Goal: Task Accomplishment & Management: Manage account settings

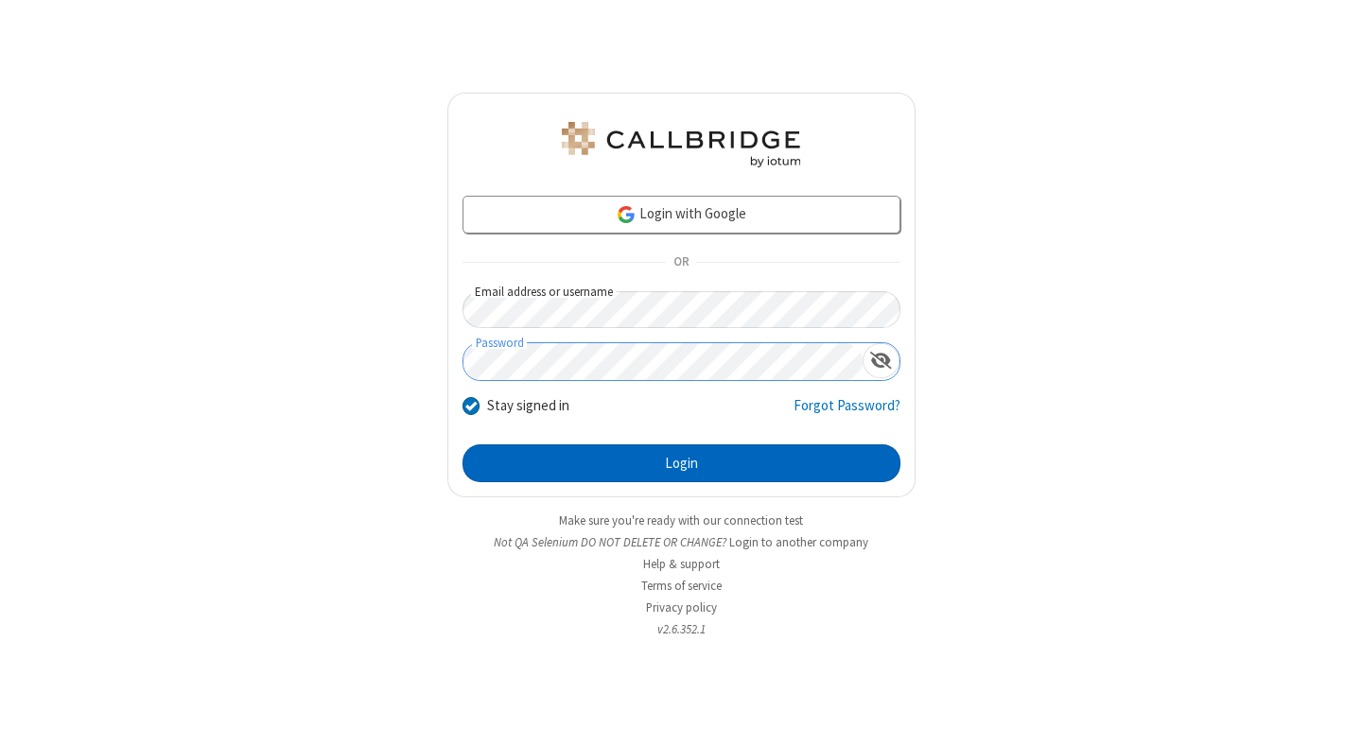
click at [681, 463] on button "Login" at bounding box center [681, 463] width 438 height 38
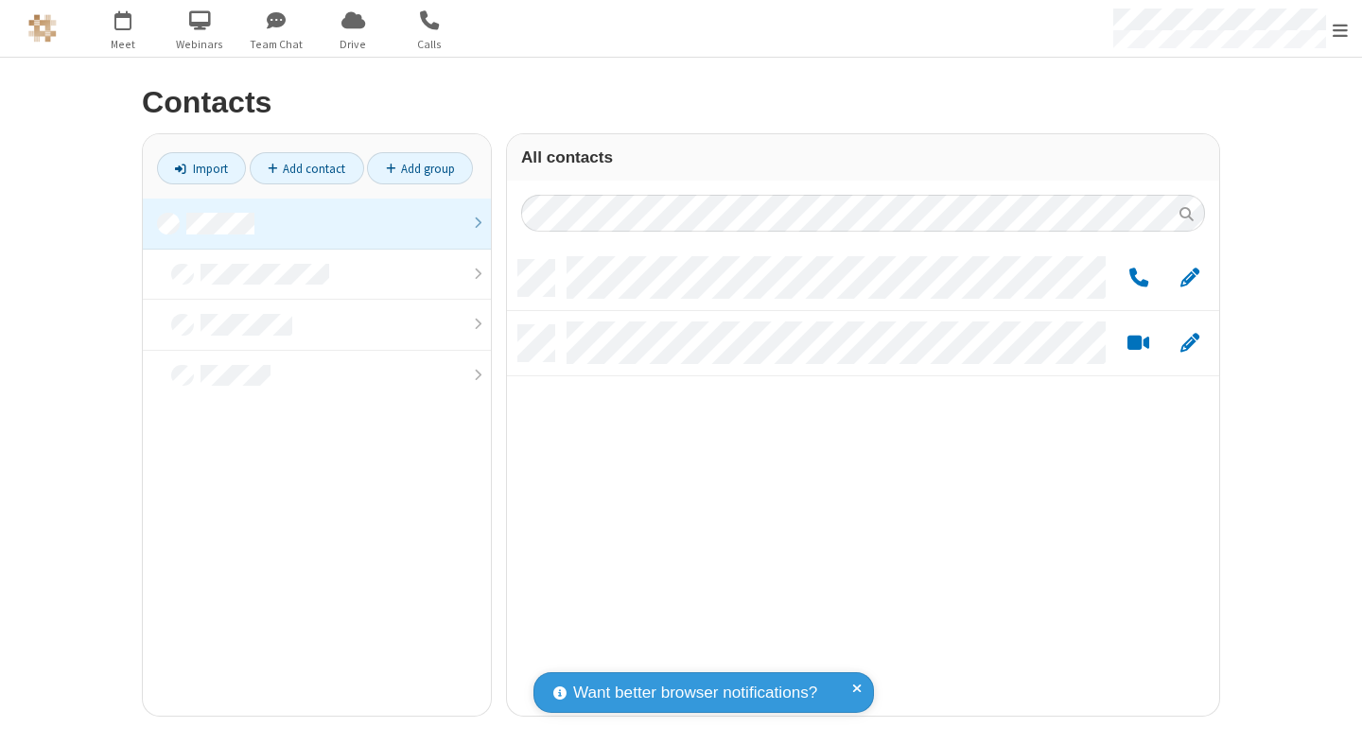
scroll to position [456, 698]
click at [317, 223] on link at bounding box center [317, 224] width 348 height 51
click at [1189, 277] on span "Edit" at bounding box center [1189, 279] width 19 height 24
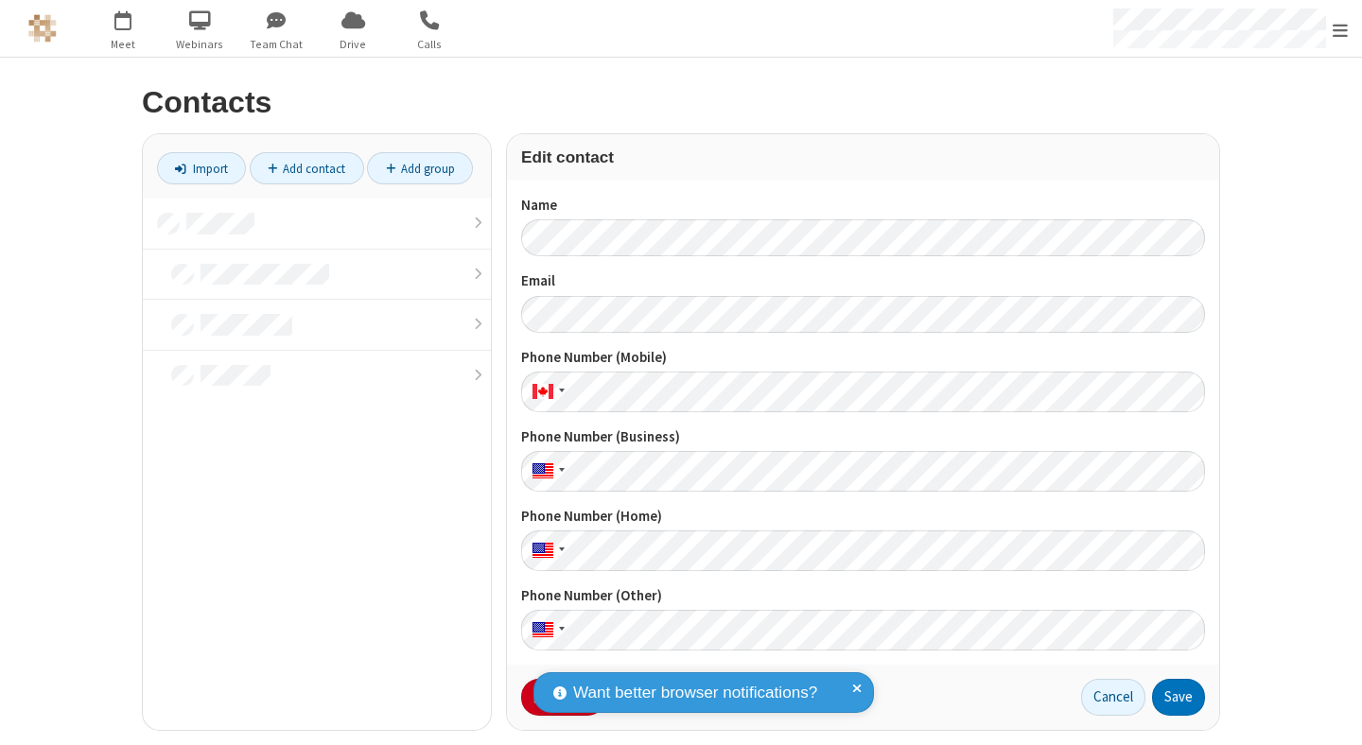
click at [0, 0] on button "No Thanks" at bounding box center [0, 0] width 0 height 0
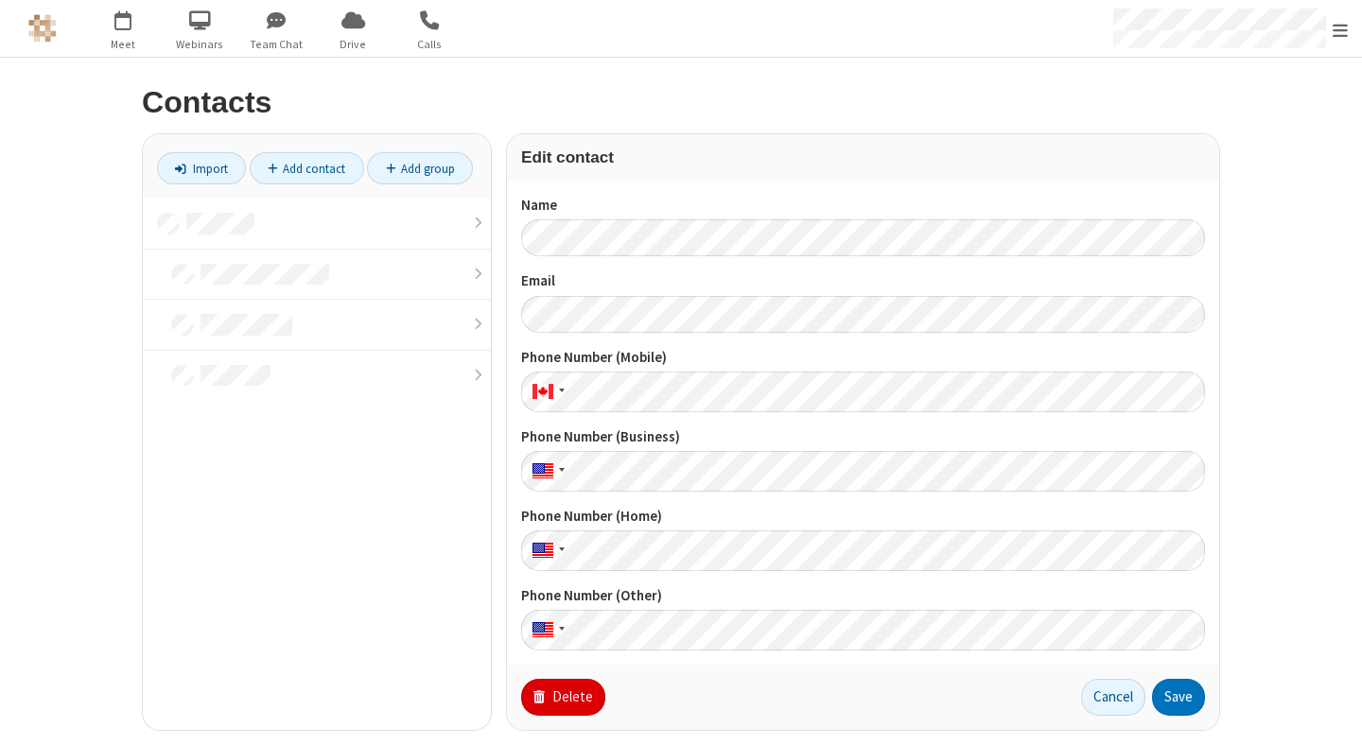
click at [554, 698] on button "Delete" at bounding box center [563, 698] width 84 height 38
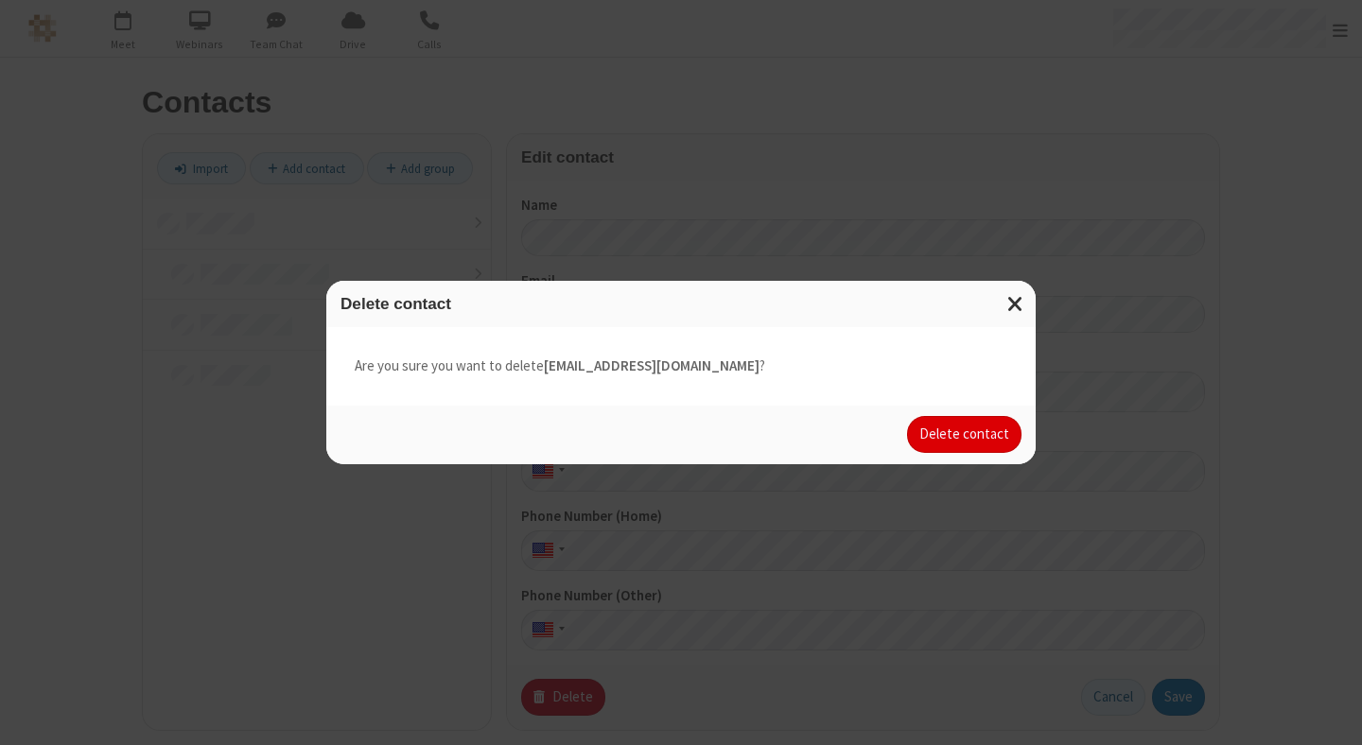
click at [965, 434] on button "Delete contact" at bounding box center [964, 435] width 114 height 38
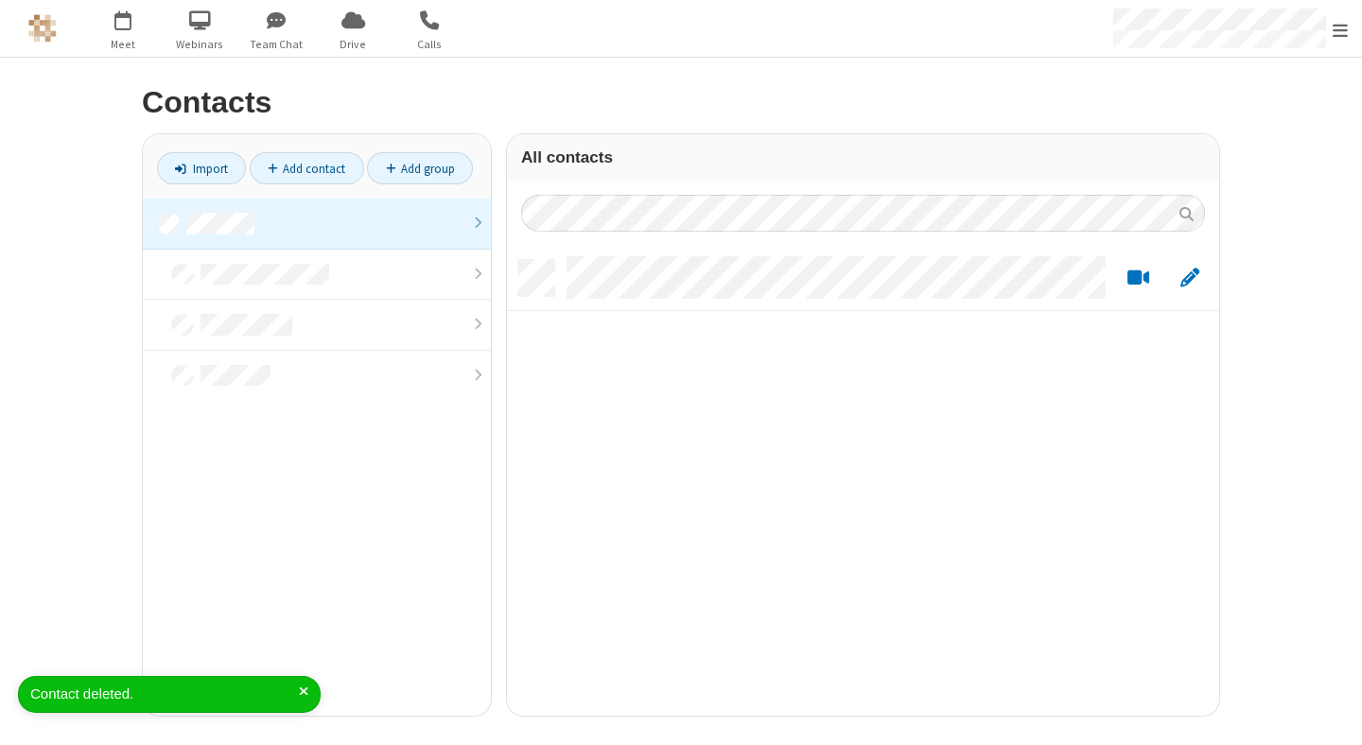
scroll to position [456, 698]
